Goal: Browse casually: Explore the website without a specific task or goal

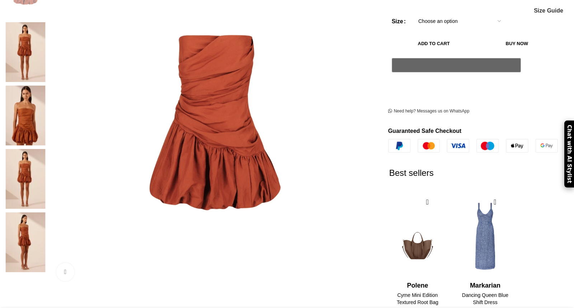
scroll to position [153, 0]
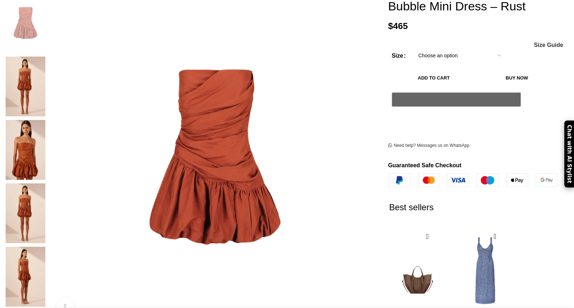
click at [47, 57] on img at bounding box center [26, 87] width 44 height 60
click at [122, 298] on link "Click to enlarge" at bounding box center [89, 307] width 66 height 18
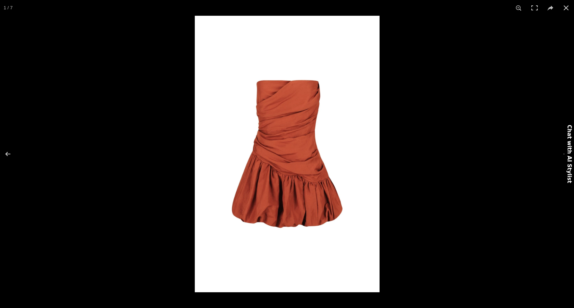
scroll to position [0, 377]
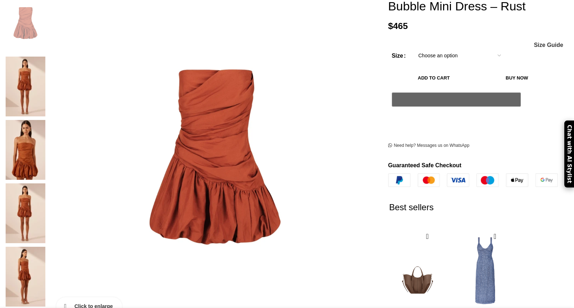
click at [122, 298] on link "Click to enlarge" at bounding box center [89, 307] width 66 height 18
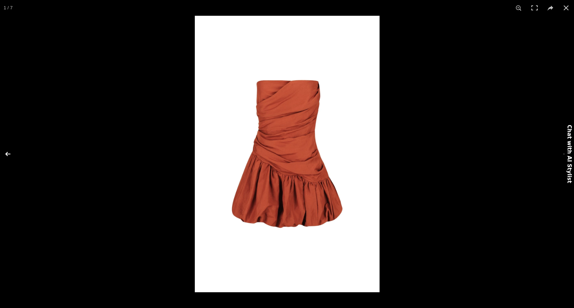
click at [9, 156] on button at bounding box center [12, 154] width 25 height 36
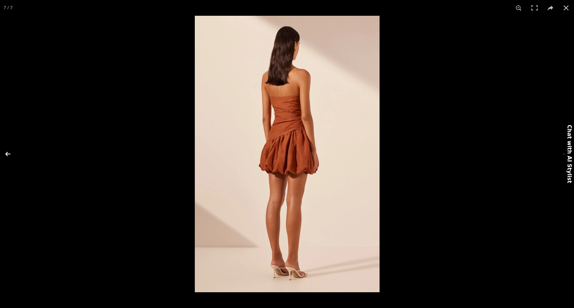
click at [9, 156] on button at bounding box center [12, 154] width 25 height 36
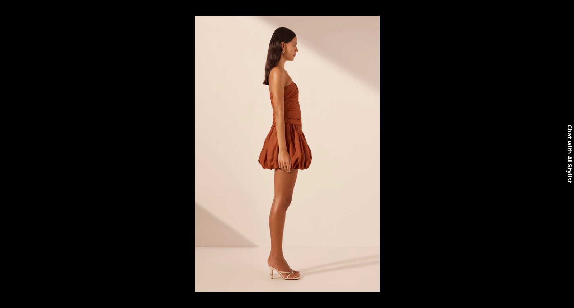
scroll to position [0, 528]
click at [8, 152] on button at bounding box center [12, 154] width 25 height 36
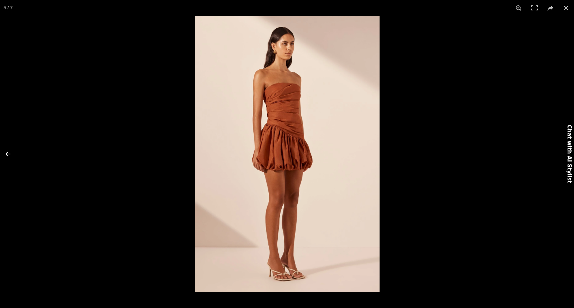
click at [8, 152] on button at bounding box center [12, 154] width 25 height 36
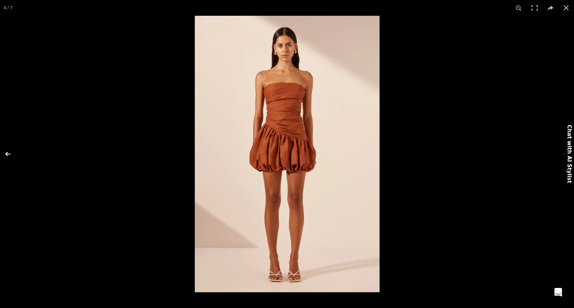
scroll to position [0, 830]
click at [9, 156] on button at bounding box center [12, 154] width 25 height 36
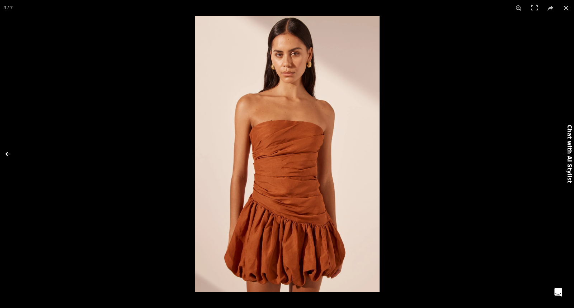
click at [9, 156] on button at bounding box center [12, 154] width 25 height 36
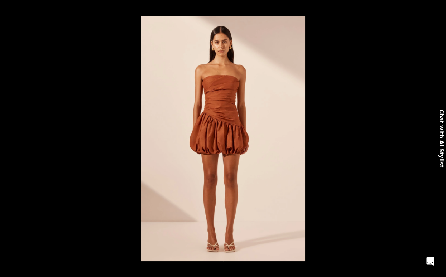
scroll to position [0, 1207]
